Goal: Information Seeking & Learning: Check status

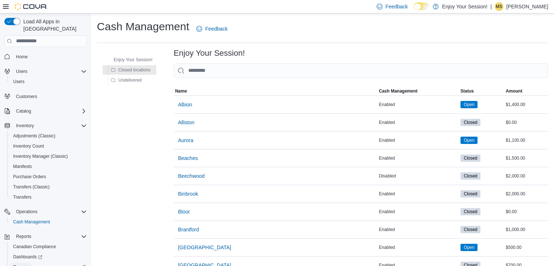
click at [24, 264] on span "Reports" at bounding box center [20, 267] width 15 height 6
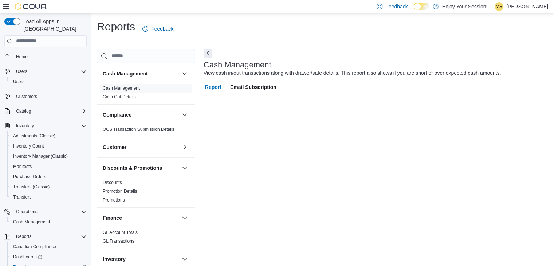
scroll to position [1, 0]
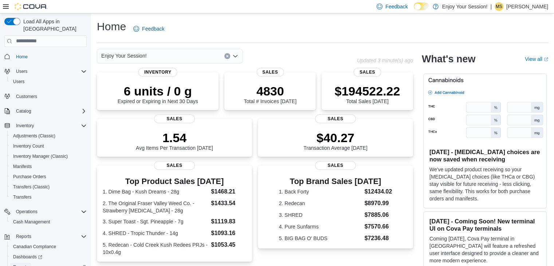
click at [23, 264] on span "Reports" at bounding box center [20, 267] width 15 height 6
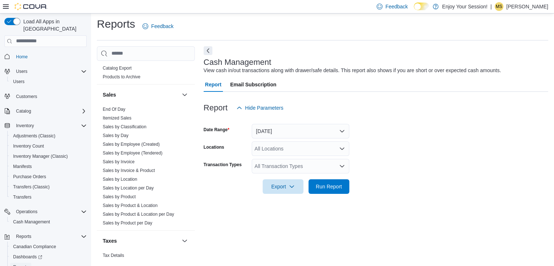
scroll to position [456, 0]
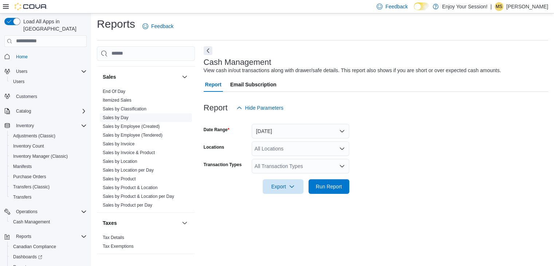
click at [117, 118] on link "Sales by Day" at bounding box center [116, 117] width 26 height 5
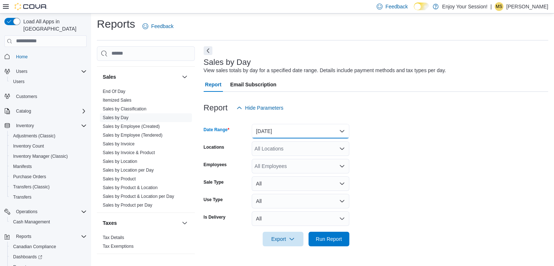
click at [296, 134] on button "[DATE]" at bounding box center [301, 131] width 98 height 15
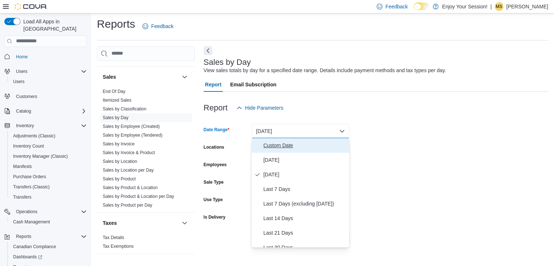
click at [286, 141] on span "Custom Date" at bounding box center [305, 145] width 83 height 9
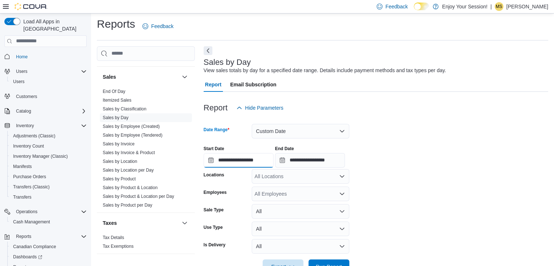
click at [237, 158] on input "**********" at bounding box center [239, 160] width 70 height 15
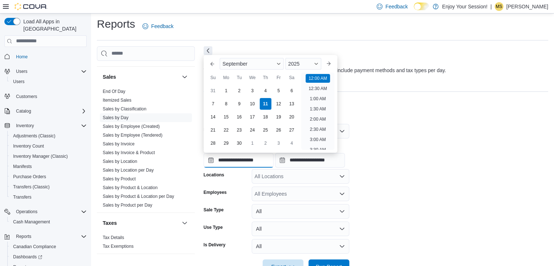
scroll to position [23, 0]
click at [215, 62] on button "Previous Month" at bounding box center [213, 64] width 12 height 12
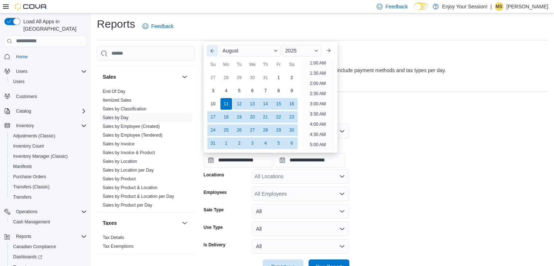
scroll to position [1, 0]
click at [213, 52] on button "Previous Month" at bounding box center [213, 51] width 12 height 12
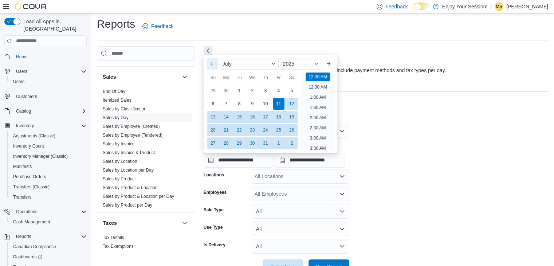
click at [209, 62] on button "Previous Month" at bounding box center [213, 64] width 12 height 12
click at [334, 63] on button "Next month" at bounding box center [329, 64] width 12 height 12
click at [241, 86] on div "1" at bounding box center [239, 91] width 13 height 13
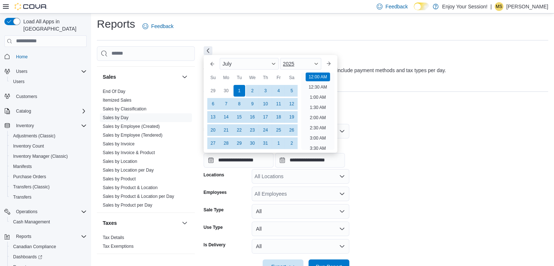
click at [309, 66] on div "2025" at bounding box center [301, 64] width 42 height 12
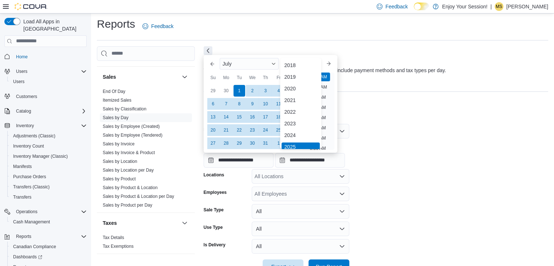
scroll to position [2, 0]
click at [301, 132] on div "2024" at bounding box center [301, 133] width 39 height 9
type input "**********"
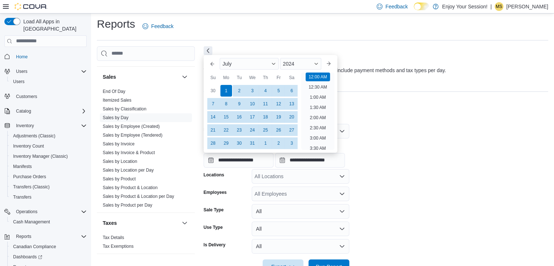
click at [388, 140] on div "**********" at bounding box center [376, 154] width 345 height 28
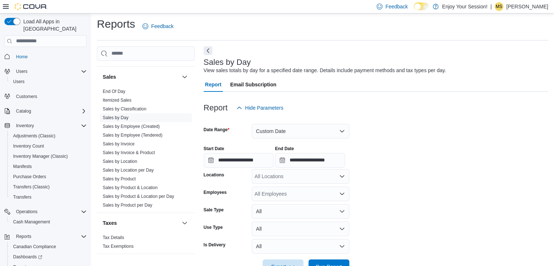
click at [320, 175] on div "All Locations" at bounding box center [301, 176] width 98 height 15
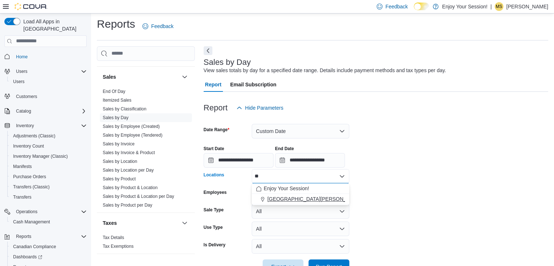
type input "**"
click at [313, 194] on button "[GEOGRAPHIC_DATA][PERSON_NAME]" at bounding box center [301, 199] width 98 height 11
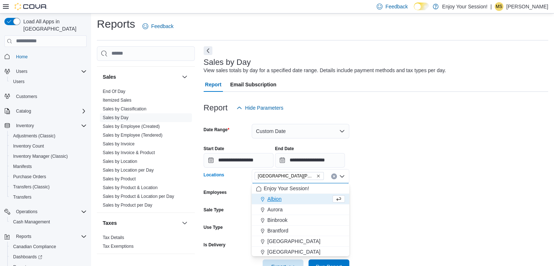
click at [407, 177] on form "**********" at bounding box center [376, 194] width 345 height 159
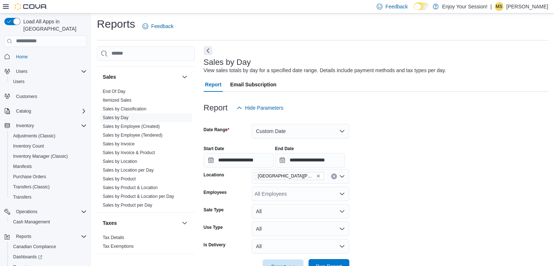
click at [322, 261] on span "Run Report" at bounding box center [329, 266] width 32 height 15
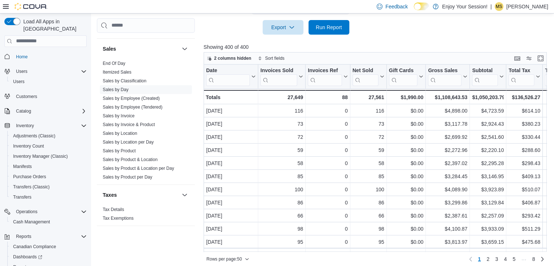
scroll to position [246, 0]
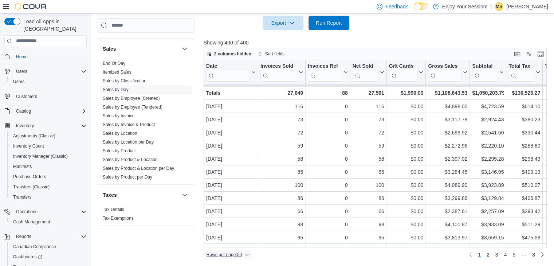
click at [248, 253] on icon "button" at bounding box center [247, 255] width 4 height 4
click at [238, 239] on span "100 rows" at bounding box center [237, 240] width 23 height 6
click at [502, 72] on icon at bounding box center [501, 72] width 6 height 4
click at [501, 105] on button "Sort High-Low" at bounding box center [489, 108] width 44 height 9
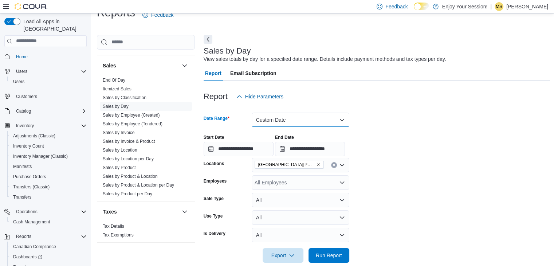
click at [281, 115] on button "Custom Date" at bounding box center [301, 120] width 98 height 15
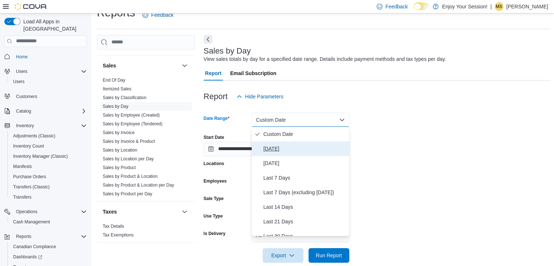
click at [289, 146] on span "[DATE]" at bounding box center [305, 148] width 83 height 9
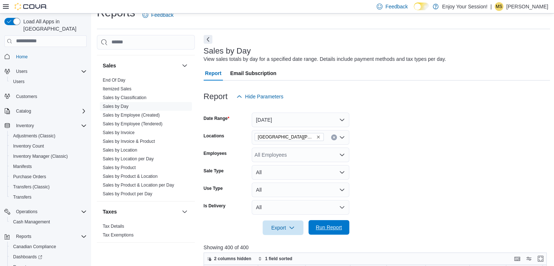
click at [330, 226] on span "Run Report" at bounding box center [329, 227] width 26 height 7
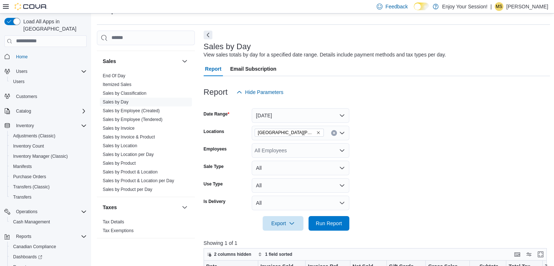
scroll to position [7, 0]
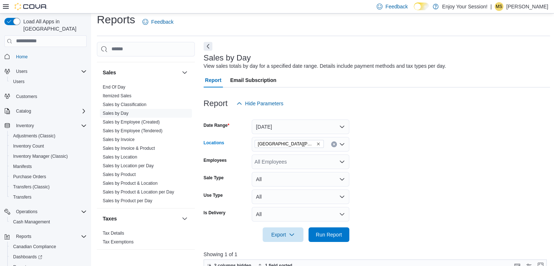
click at [316, 143] on icon "Remove Sault Ste Marie - Hillside from selection in this group" at bounding box center [318, 144] width 4 height 4
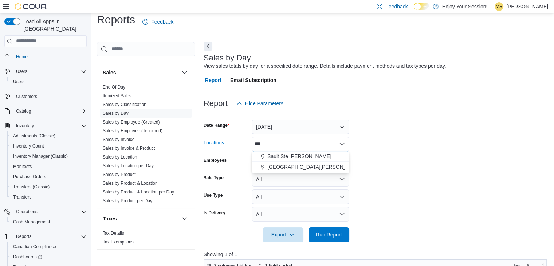
type input "***"
click at [298, 158] on span "Sault Ste [PERSON_NAME]" at bounding box center [300, 156] width 64 height 7
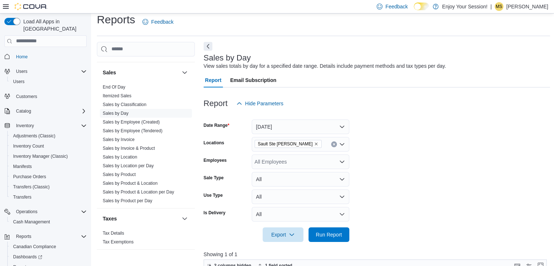
click at [386, 177] on form "Date Range [DATE] Locations [GEOGRAPHIC_DATA][PERSON_NAME] Employees All Employ…" at bounding box center [377, 176] width 347 height 131
click at [321, 239] on span "Run Report" at bounding box center [329, 234] width 32 height 15
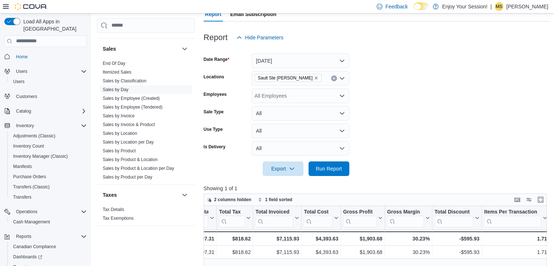
scroll to position [63, 0]
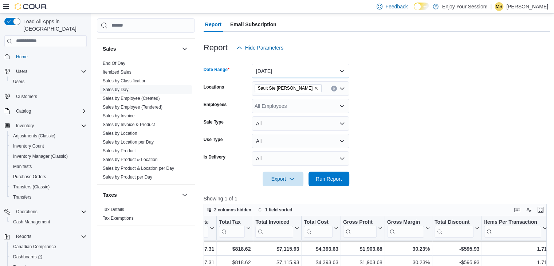
click at [260, 74] on button "[DATE]" at bounding box center [301, 71] width 98 height 15
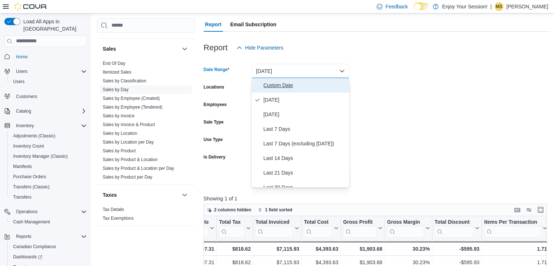
click at [271, 87] on span "Custom Date" at bounding box center [305, 85] width 83 height 9
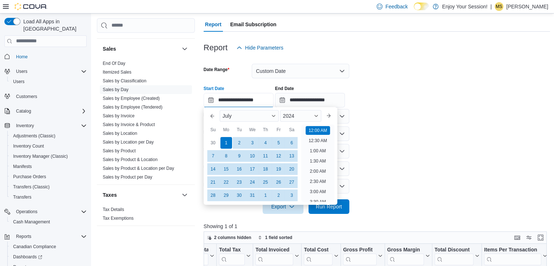
click at [246, 96] on input "**********" at bounding box center [239, 100] width 70 height 15
click at [317, 118] on span "Button. Open the year selector. 2024 is currently selected." at bounding box center [316, 116] width 4 height 4
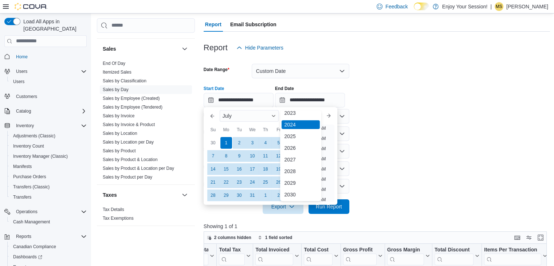
scroll to position [71, 0]
click at [301, 140] on div "2025" at bounding box center [301, 139] width 39 height 9
type input "**********"
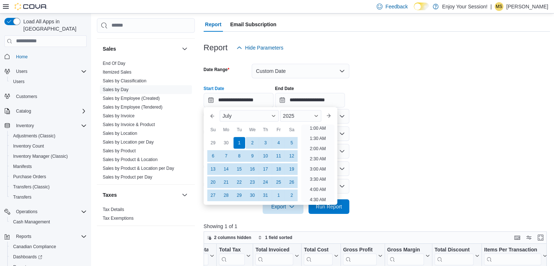
scroll to position [1, 0]
click at [365, 124] on form "**********" at bounding box center [377, 134] width 347 height 159
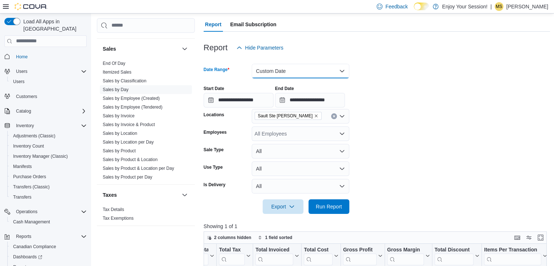
click at [281, 72] on button "Custom Date" at bounding box center [301, 71] width 98 height 15
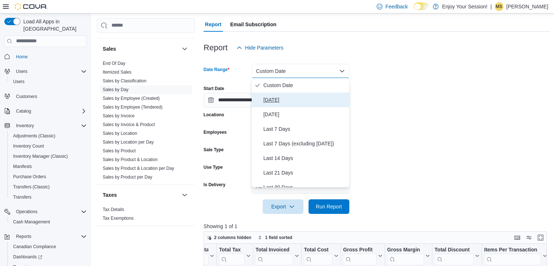
click at [284, 100] on span "[DATE]" at bounding box center [305, 100] width 83 height 9
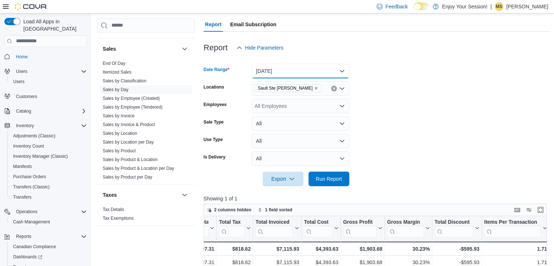
click at [284, 73] on button "[DATE]" at bounding box center [301, 71] width 98 height 15
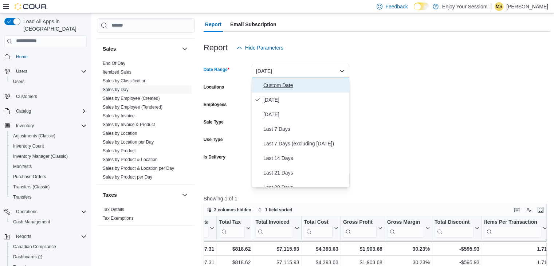
click at [290, 82] on span "Custom Date" at bounding box center [305, 85] width 83 height 9
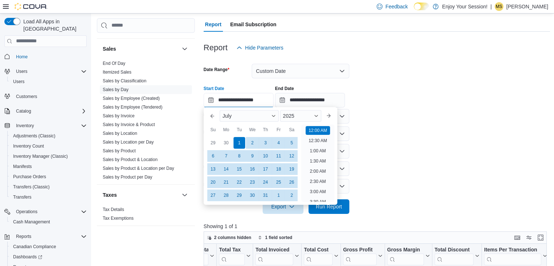
click at [239, 98] on input "**********" at bounding box center [239, 100] width 70 height 15
click at [332, 115] on button "Next month" at bounding box center [329, 116] width 12 height 12
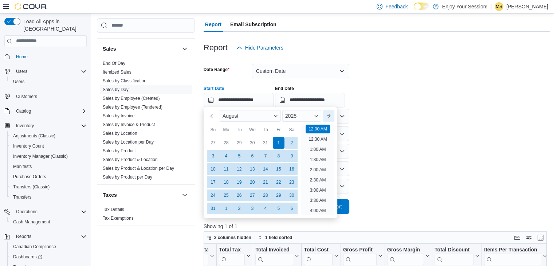
click at [332, 114] on button "Next month" at bounding box center [329, 116] width 12 height 12
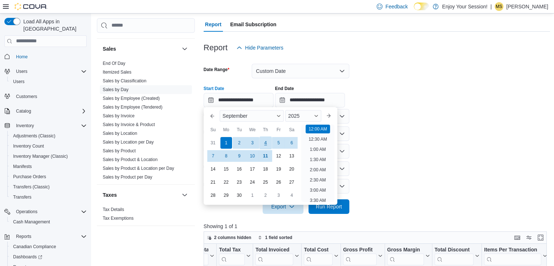
click at [262, 145] on div "4" at bounding box center [265, 143] width 13 height 13
type input "**********"
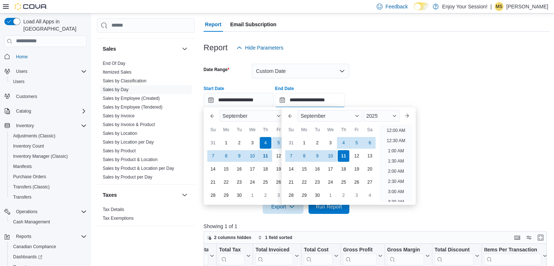
click at [322, 101] on input "**********" at bounding box center [310, 100] width 70 height 15
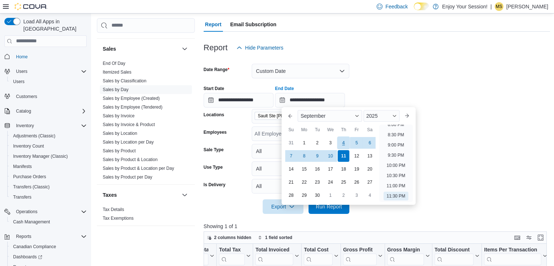
click at [344, 146] on div "4" at bounding box center [344, 143] width 13 height 13
type input "**********"
click at [379, 89] on div "**********" at bounding box center [377, 94] width 347 height 28
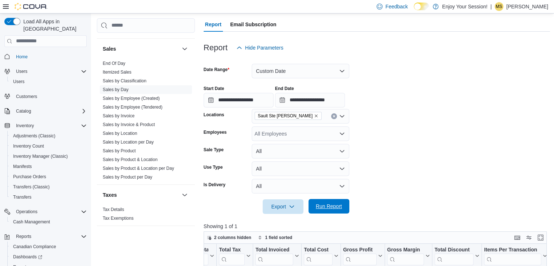
click at [326, 209] on span "Run Report" at bounding box center [329, 206] width 26 height 7
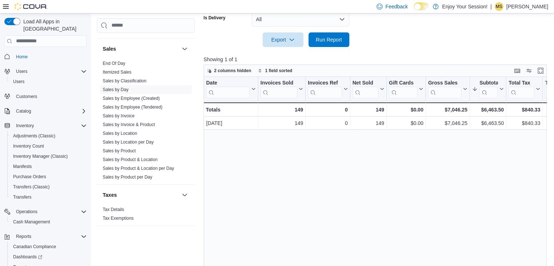
scroll to position [246, 0]
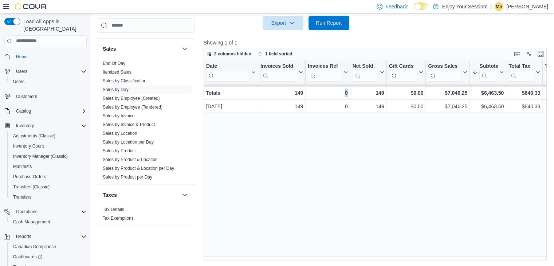
drag, startPoint x: 307, startPoint y: 256, endPoint x: 377, endPoint y: 256, distance: 70.0
click at [377, 256] on div "Date Click to view column header actions Invoices Sold Click to view column hea…" at bounding box center [377, 160] width 347 height 200
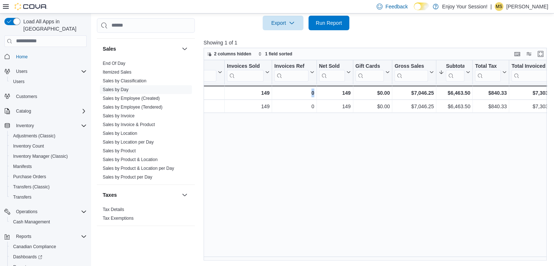
scroll to position [0, 34]
click at [188, 86] on div "End Of Day Itemized Sales Sales by Classification Sales by Day Sales by Employe…" at bounding box center [146, 121] width 98 height 125
click at [142, 105] on link "Sales by Employee (Tendered)" at bounding box center [133, 107] width 60 height 5
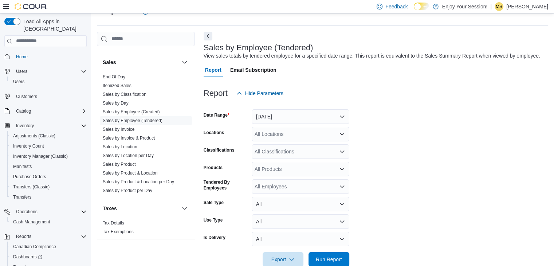
scroll to position [17, 0]
click at [280, 116] on button "[DATE]" at bounding box center [301, 117] width 98 height 15
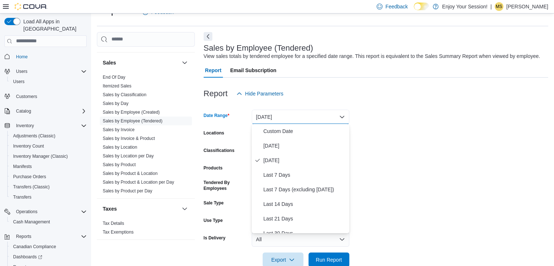
scroll to position [96, 0]
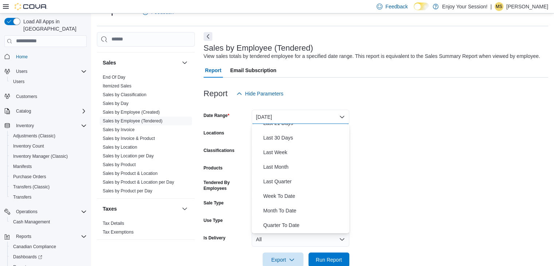
drag, startPoint x: 350, startPoint y: 214, endPoint x: 350, endPoint y: 219, distance: 4.8
click at [350, 219] on form "Date Range [DATE] Locations All Locations Classifications All Classifications P…" at bounding box center [376, 184] width 345 height 166
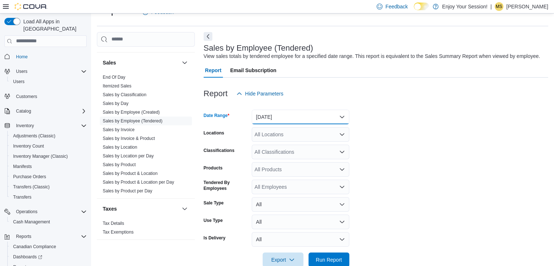
click at [294, 111] on button "[DATE]" at bounding box center [301, 117] width 98 height 15
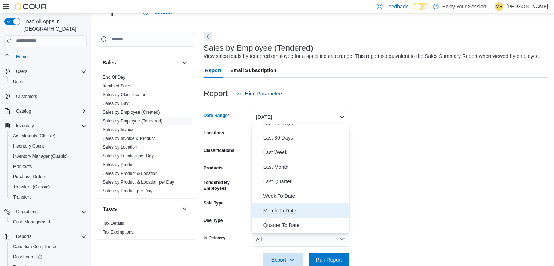
click at [309, 209] on span "Month To Date" at bounding box center [305, 210] width 83 height 9
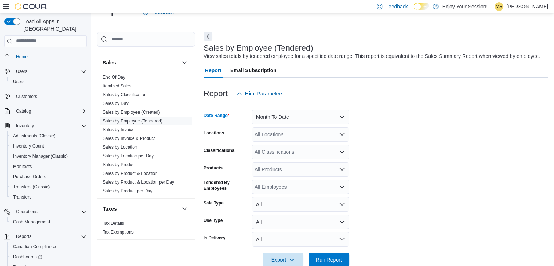
click at [280, 136] on div "All Locations" at bounding box center [301, 134] width 98 height 15
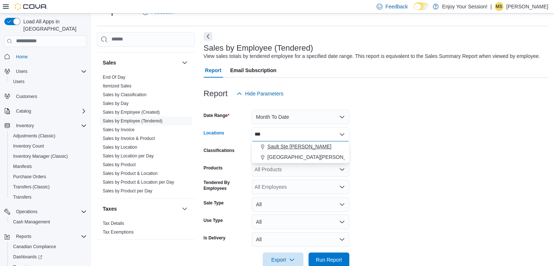
type input "***"
click at [276, 149] on span "Sault Ste [PERSON_NAME]" at bounding box center [300, 146] width 64 height 7
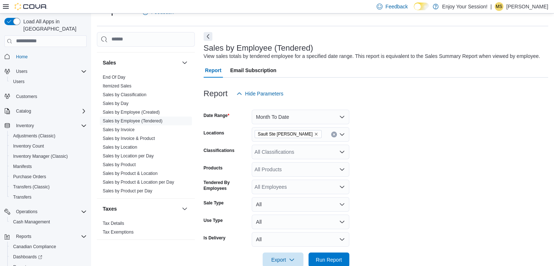
click at [386, 149] on form "Date Range Month To Date Locations [GEOGRAPHIC_DATA] Ste [PERSON_NAME] Classifi…" at bounding box center [376, 184] width 345 height 166
click at [321, 260] on span "Run Report" at bounding box center [329, 259] width 26 height 7
